Goal: Task Accomplishment & Management: Manage account settings

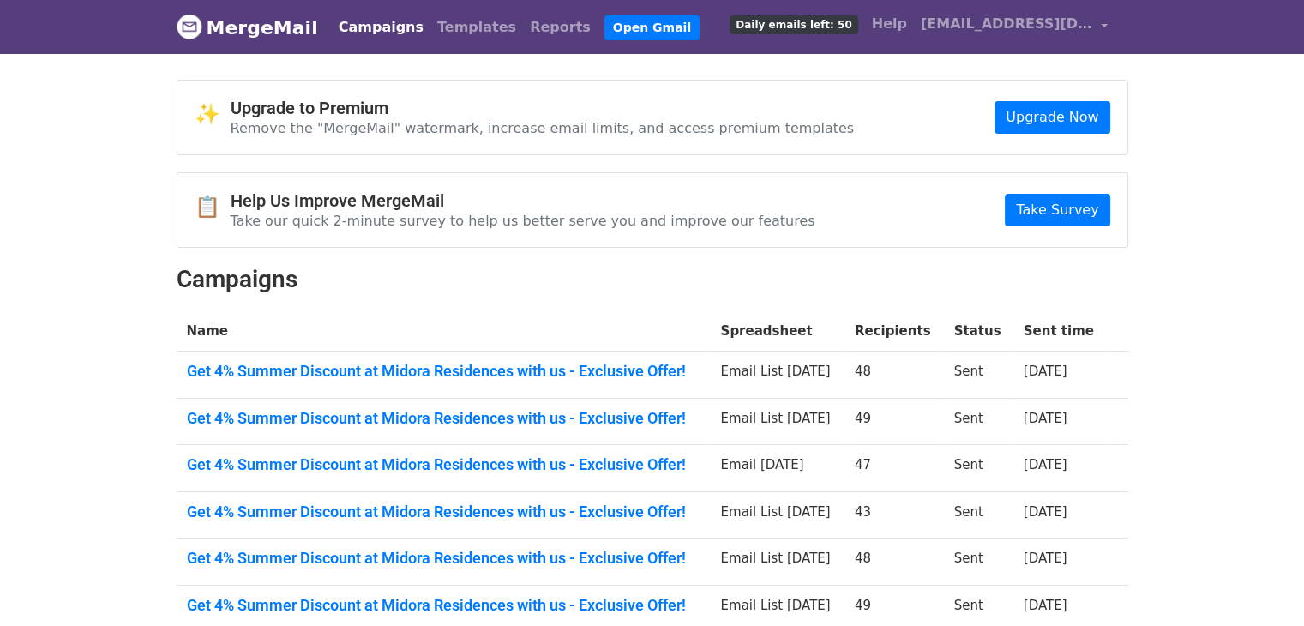
click at [244, 32] on link "MergeMail" at bounding box center [247, 27] width 141 height 36
click at [1025, 38] on link "[EMAIL_ADDRESS][DOMAIN_NAME]" at bounding box center [1014, 27] width 201 height 40
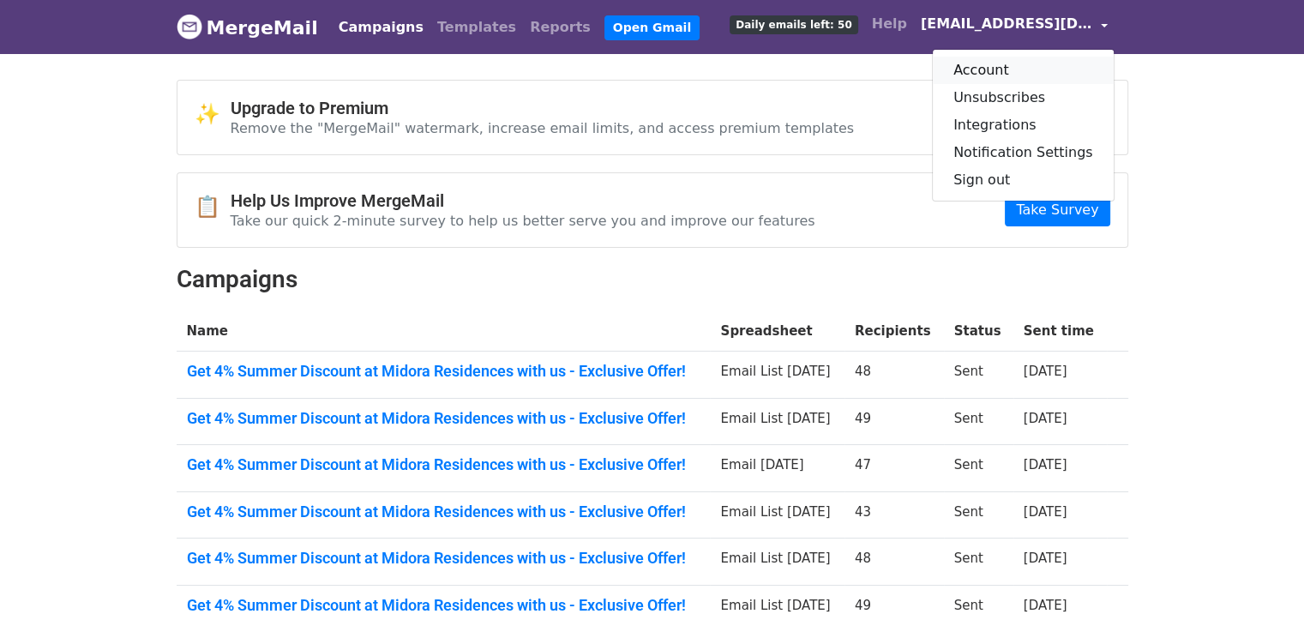
click at [1028, 63] on link "Account" at bounding box center [1023, 70] width 181 height 27
